Goal: Find specific page/section: Find specific page/section

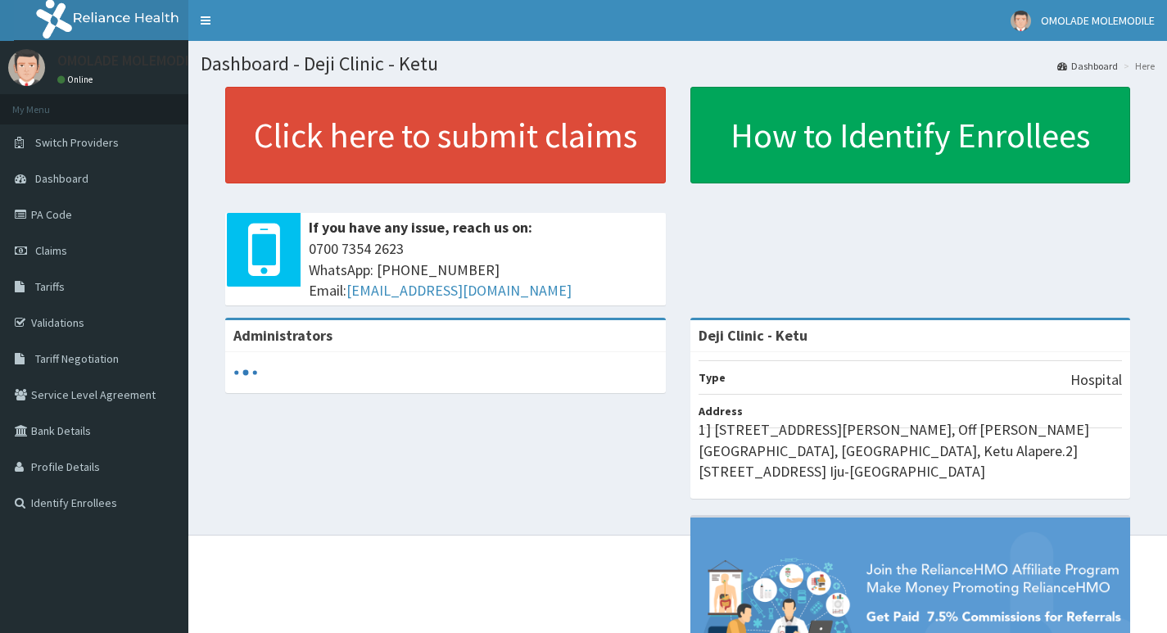
click at [69, 321] on link "Validations" at bounding box center [94, 323] width 188 height 36
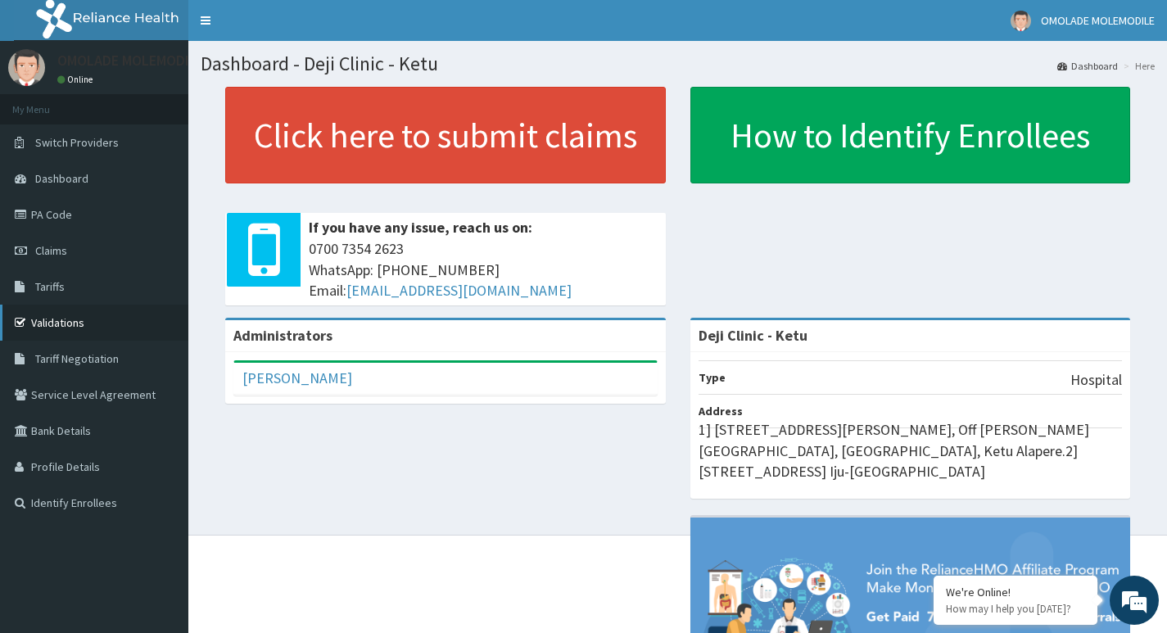
click at [52, 317] on link "Validations" at bounding box center [94, 323] width 188 height 36
